Goal: Information Seeking & Learning: Learn about a topic

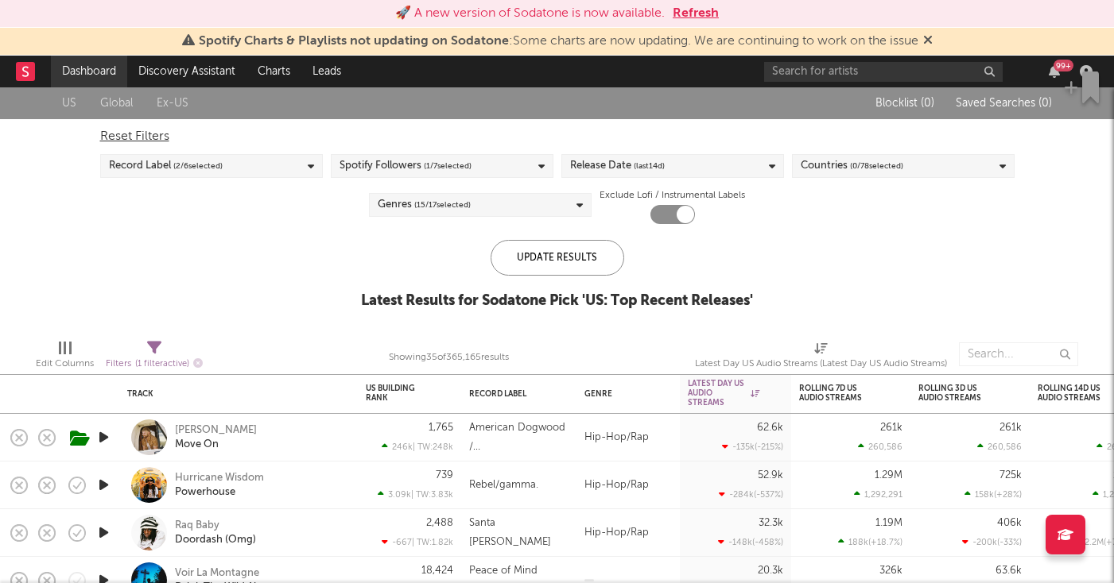
click at [99, 64] on link "Dashboard" at bounding box center [89, 72] width 76 height 32
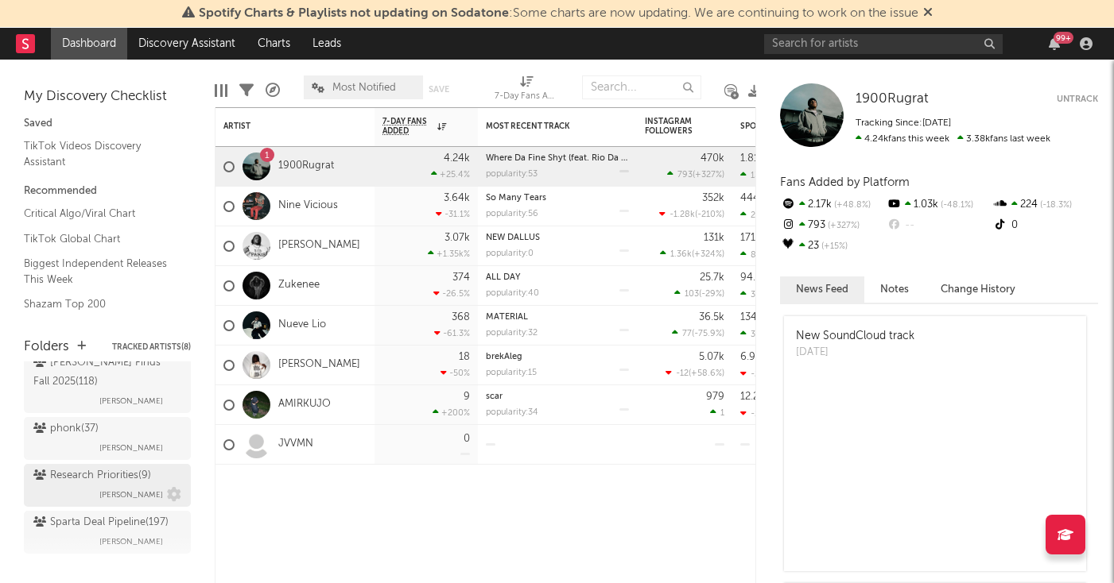
scroll to position [672, 0]
click at [126, 487] on span "Brendan Condron" at bounding box center [131, 496] width 64 height 19
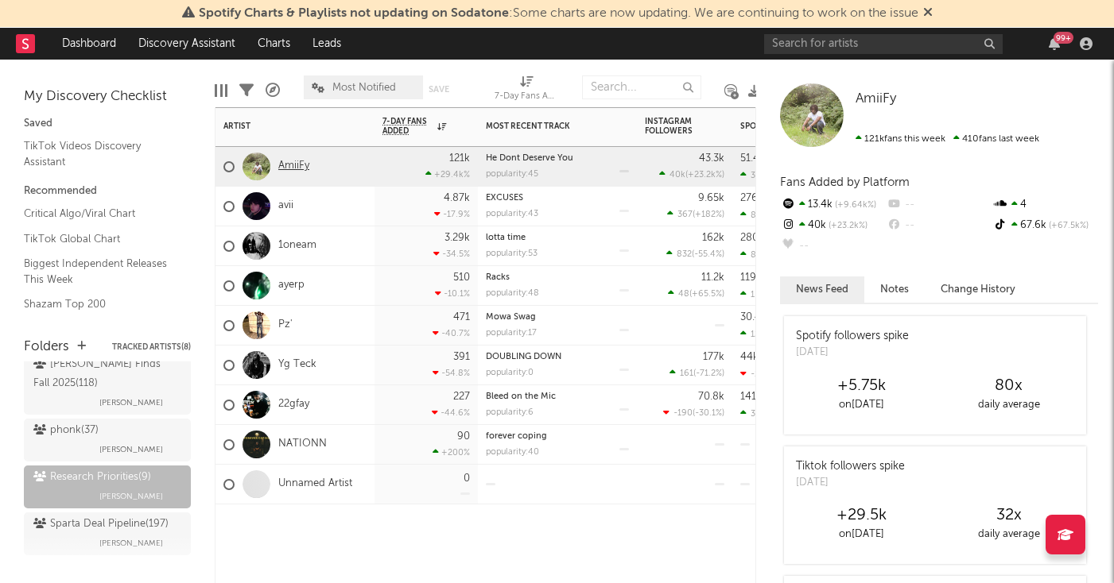
click at [297, 165] on link "AmiiFy" at bounding box center [293, 167] width 31 height 14
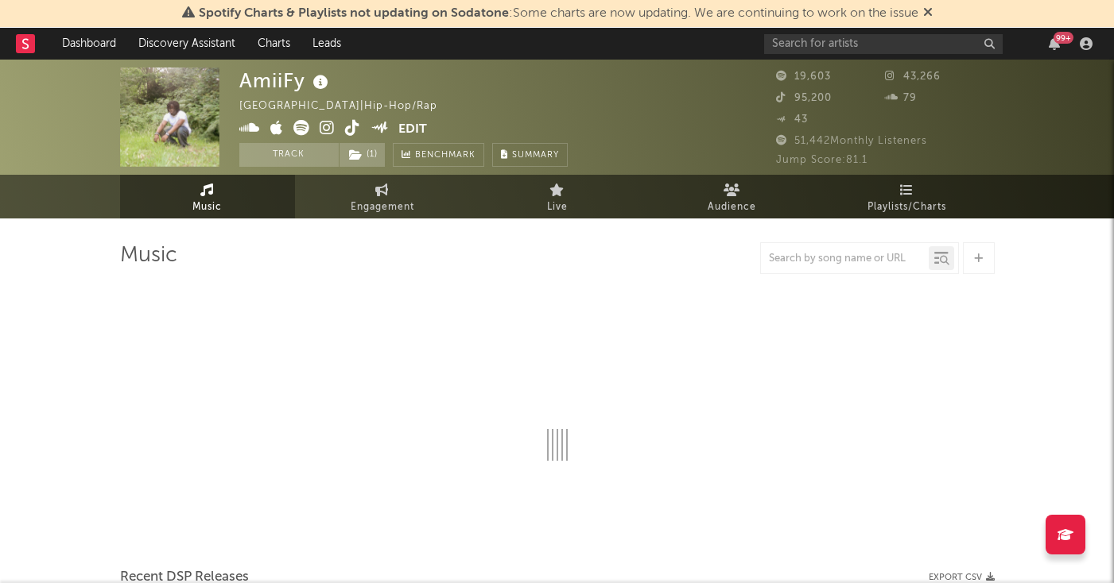
select select "1w"
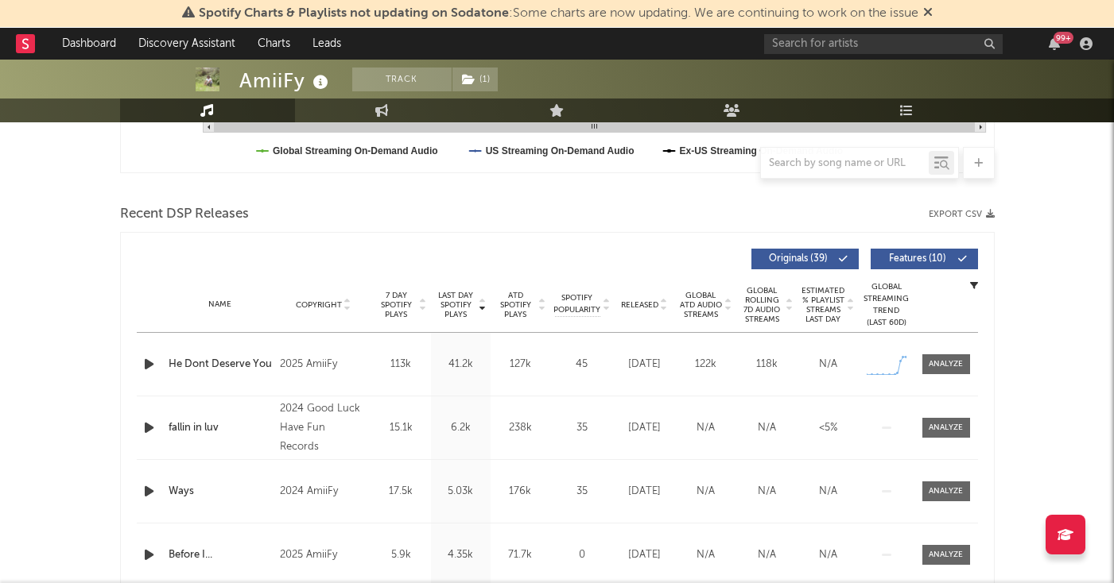
scroll to position [496, 0]
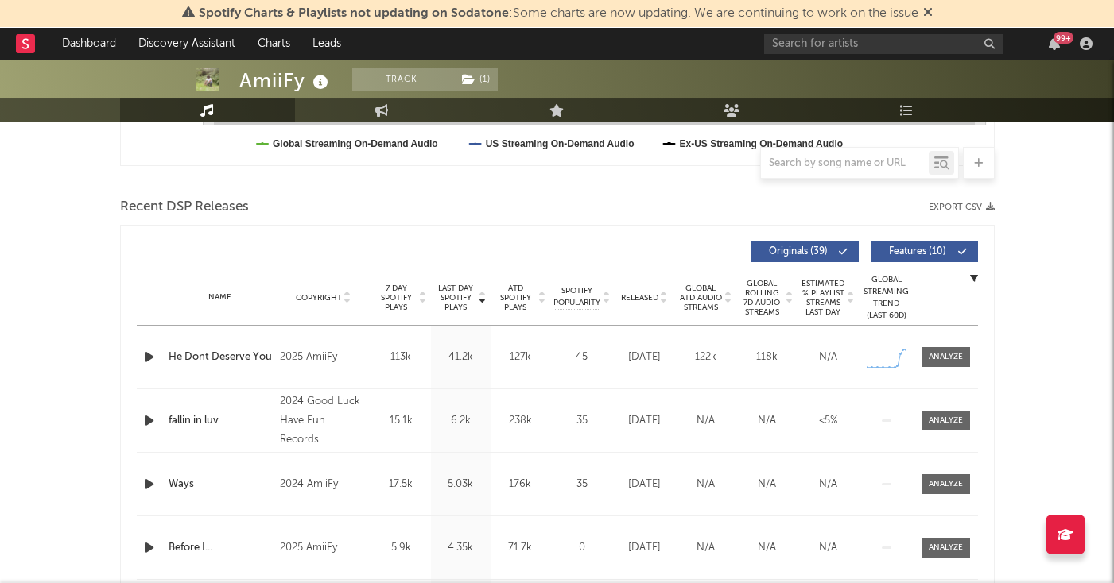
click at [149, 357] on icon "button" at bounding box center [149, 357] width 17 height 20
